Goal: Task Accomplishment & Management: Use online tool/utility

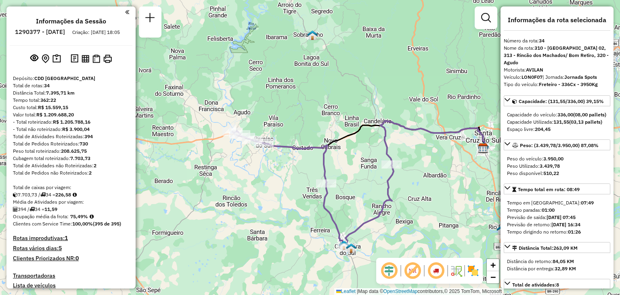
select select "**********"
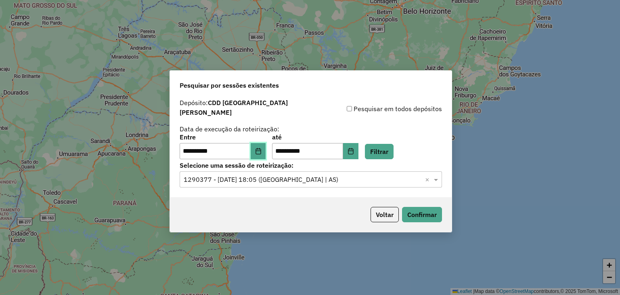
click at [263, 147] on button "Choose Date" at bounding box center [258, 151] width 15 height 16
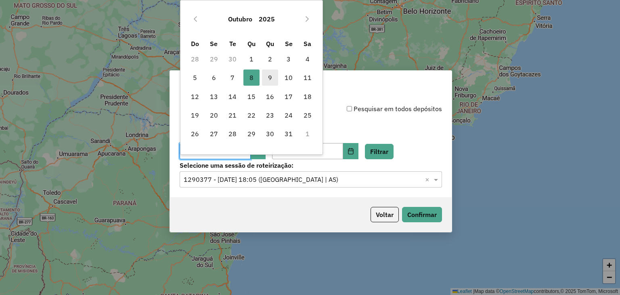
click at [272, 76] on span "9" at bounding box center [270, 77] width 16 height 16
type input "**********"
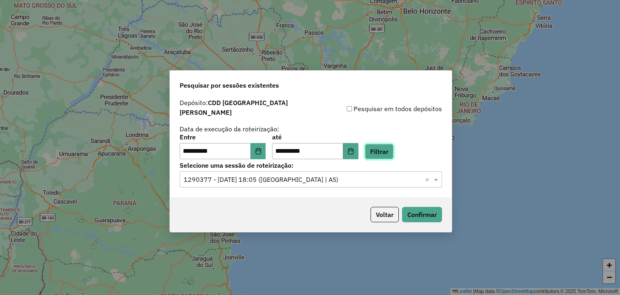
click at [394, 144] on button "Filtrar" at bounding box center [379, 151] width 29 height 15
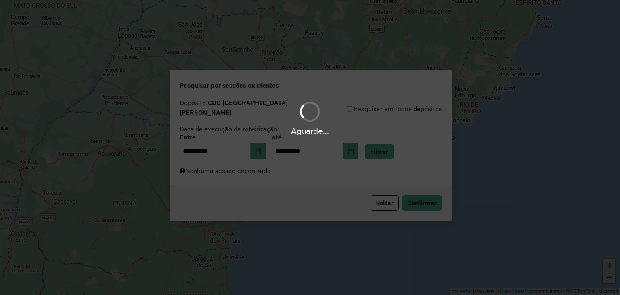
click at [276, 169] on div "Aguarde..." at bounding box center [310, 147] width 620 height 295
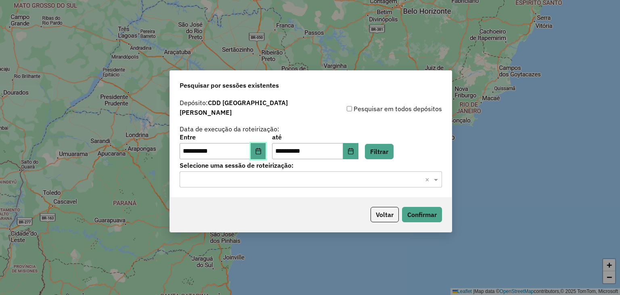
click at [262, 148] on icon "Choose Date" at bounding box center [258, 151] width 6 height 6
click at [390, 147] on button "Filtrar" at bounding box center [379, 151] width 29 height 15
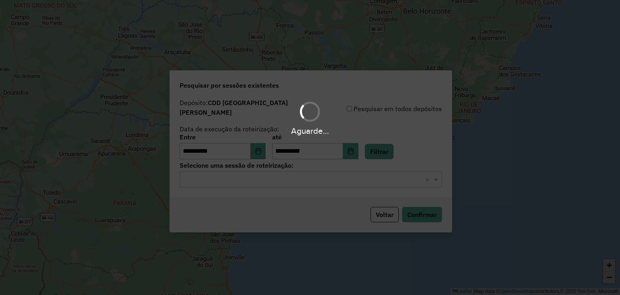
click at [300, 165] on div "Aguarde..." at bounding box center [310, 147] width 620 height 295
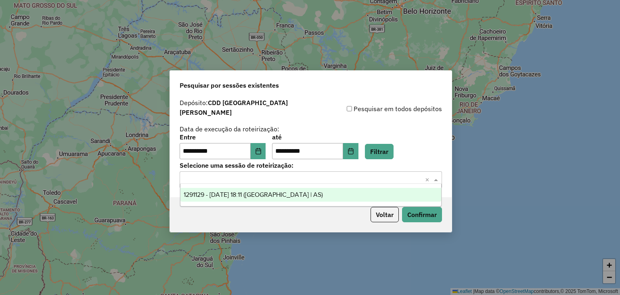
click at [292, 175] on input "text" at bounding box center [303, 180] width 238 height 10
click at [257, 143] on button "Choose Date" at bounding box center [258, 151] width 15 height 16
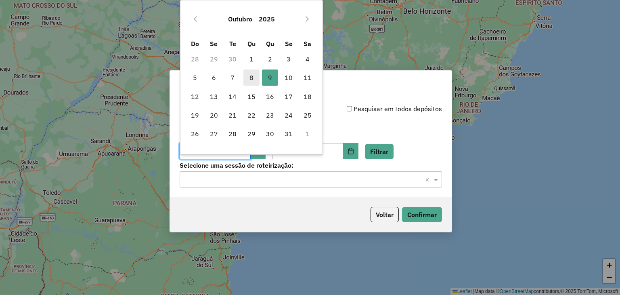
click at [252, 77] on span "8" at bounding box center [252, 77] width 16 height 16
type input "**********"
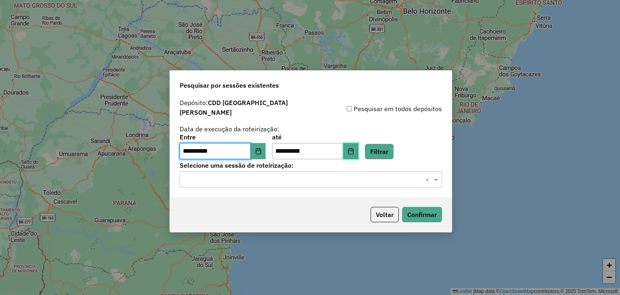
click at [354, 148] on icon "Choose Date" at bounding box center [351, 151] width 6 height 6
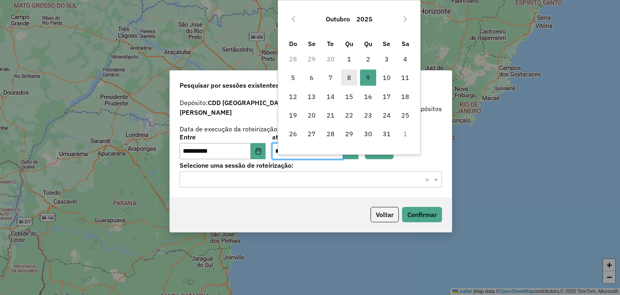
click at [351, 80] on span "8" at bounding box center [349, 77] width 16 height 16
type input "**********"
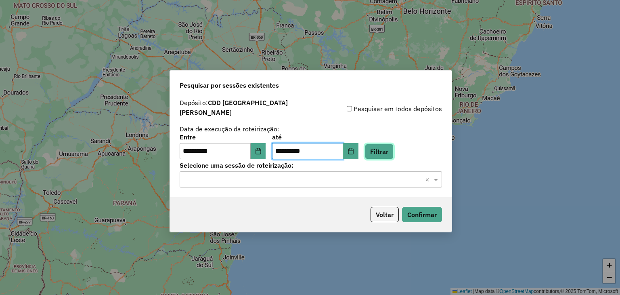
click at [390, 144] on button "Filtrar" at bounding box center [379, 151] width 29 height 15
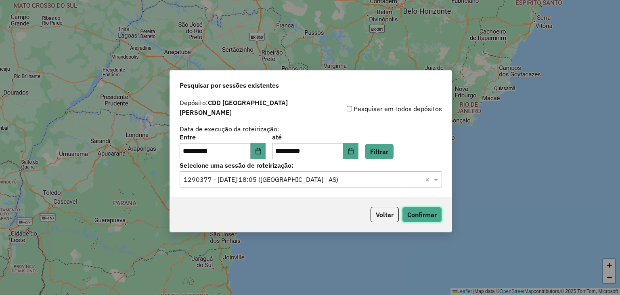
click at [426, 209] on button "Confirmar" at bounding box center [422, 214] width 40 height 15
click at [266, 147] on button "Choose Date" at bounding box center [258, 151] width 15 height 16
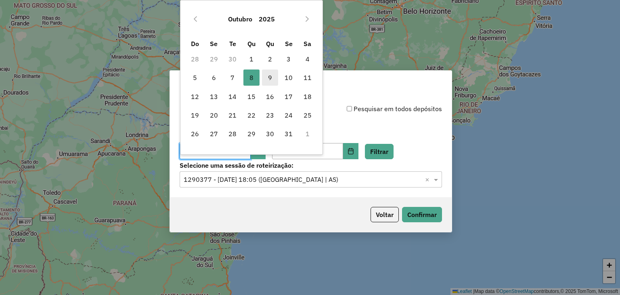
click at [271, 78] on span "9" at bounding box center [270, 77] width 16 height 16
type input "**********"
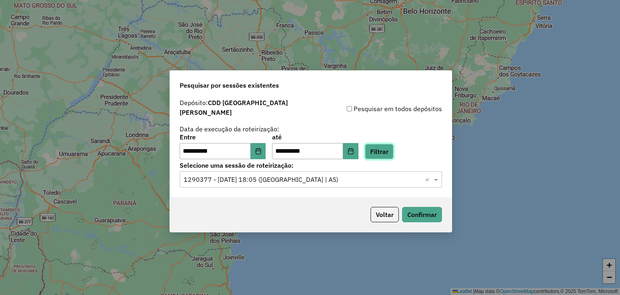
click at [383, 144] on button "Filtrar" at bounding box center [379, 151] width 29 height 15
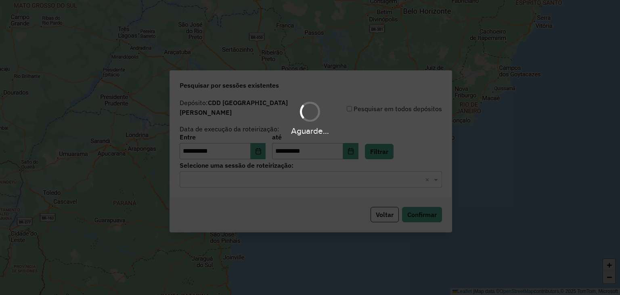
click at [236, 172] on div "Aguarde..." at bounding box center [310, 147] width 620 height 295
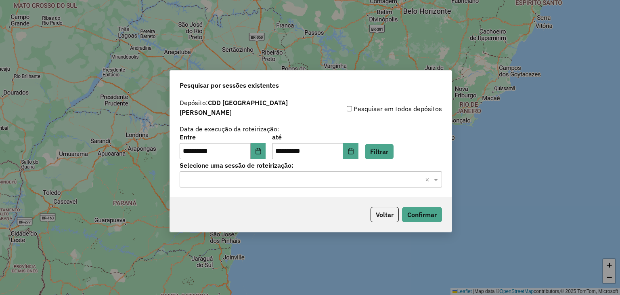
click at [220, 176] on div "Selecione uma sessão × ×" at bounding box center [311, 179] width 262 height 16
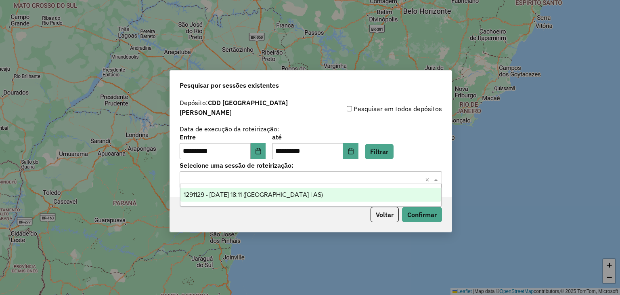
click at [232, 196] on span "1291129 - 09/10/2025 18:11 (Rota | AS)" at bounding box center [253, 194] width 139 height 7
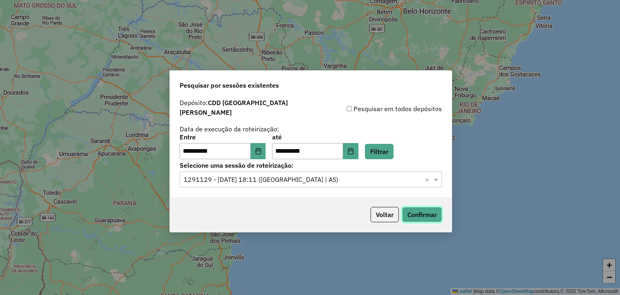
click at [428, 207] on button "Confirmar" at bounding box center [422, 214] width 40 height 15
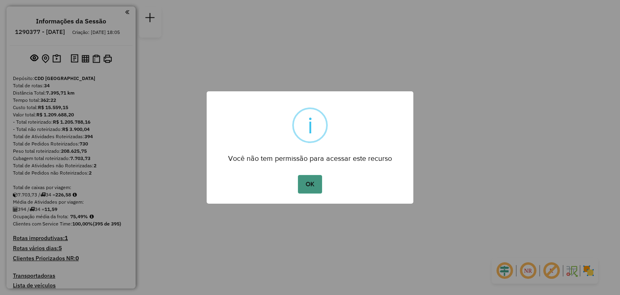
click at [305, 184] on button "OK" at bounding box center [310, 184] width 24 height 19
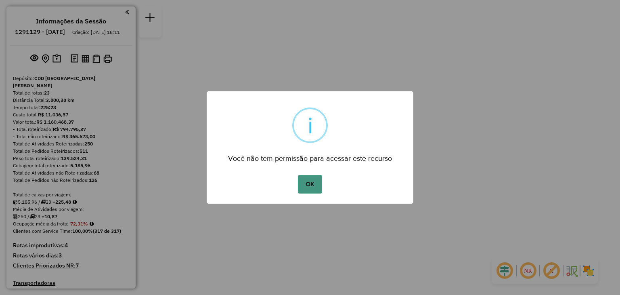
click at [314, 189] on button "OK" at bounding box center [310, 184] width 24 height 19
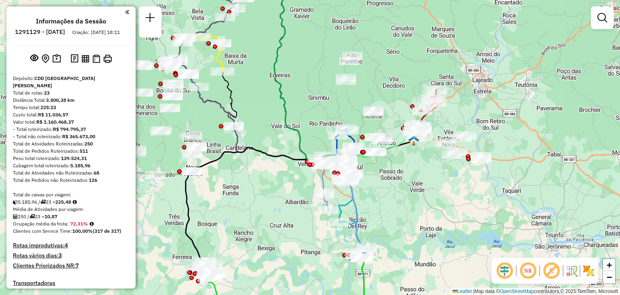
drag, startPoint x: 387, startPoint y: 156, endPoint x: 410, endPoint y: 168, distance: 26.0
click at [411, 168] on div "Janela de atendimento Grade de atendimento Capacidade Transportadoras Veículos …" at bounding box center [310, 147] width 620 height 295
